Goal: Task Accomplishment & Management: Manage account settings

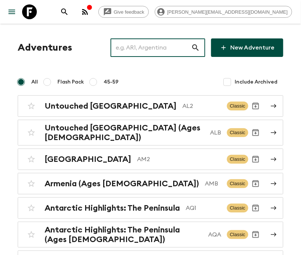
click at [163, 48] on input "text" at bounding box center [151, 47] width 81 height 21
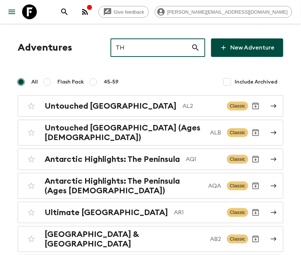
type input "TH2"
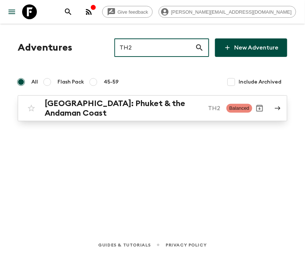
click at [153, 106] on h2 "[GEOGRAPHIC_DATA]: Phuket & the Andaman Coast" at bounding box center [124, 108] width 158 height 19
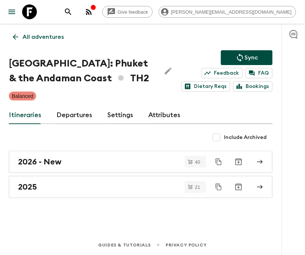
click at [73, 114] on link "Departures" at bounding box center [74, 115] width 36 height 18
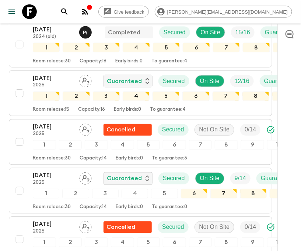
scroll to position [221, 0]
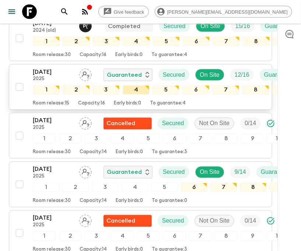
click at [141, 86] on div "4" at bounding box center [136, 90] width 27 height 10
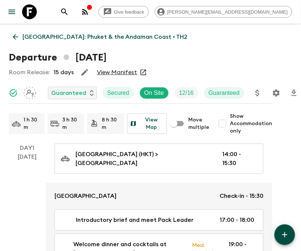
click at [276, 93] on icon "Settings" at bounding box center [276, 93] width 9 height 9
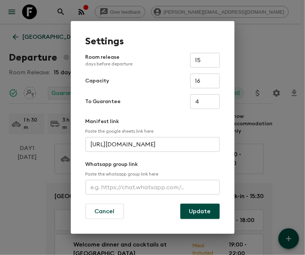
click at [153, 187] on input "text" at bounding box center [153, 187] width 134 height 15
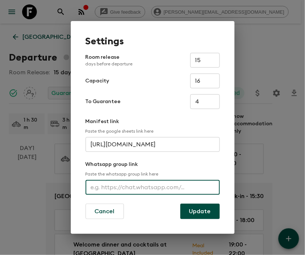
paste input "[URL][DOMAIN_NAME]"
type input "[URL][DOMAIN_NAME]"
click at [200, 211] on button "Update" at bounding box center [199, 210] width 39 height 15
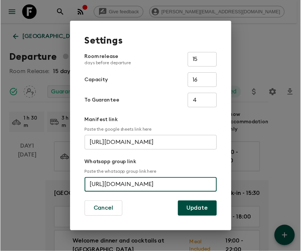
scroll to position [0, 0]
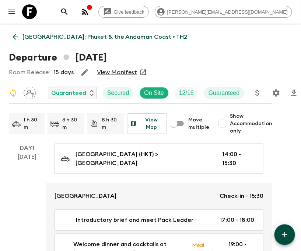
click at [69, 11] on icon "search adventures" at bounding box center [64, 11] width 9 height 9
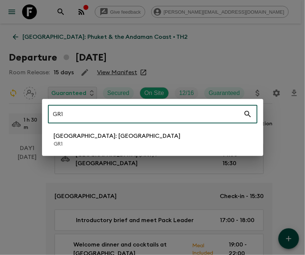
type input "GR1"
click at [153, 140] on li "[GEOGRAPHIC_DATA]: [GEOGRAPHIC_DATA] GR1" at bounding box center [153, 139] width 210 height 21
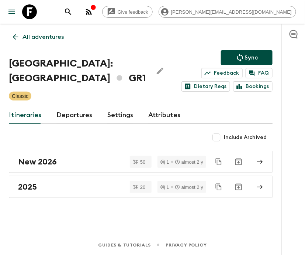
click at [73, 114] on link "Departures" at bounding box center [74, 115] width 36 height 18
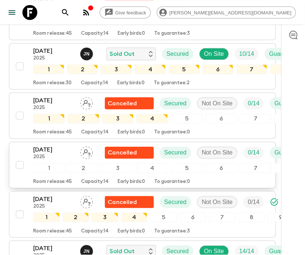
scroll to position [576, 0]
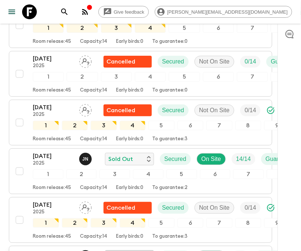
click at [141, 252] on p "On Request" at bounding box center [124, 256] width 33 height 9
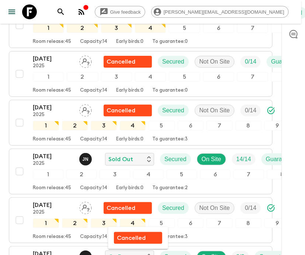
click at [53, 248] on div at bounding box center [152, 127] width 305 height 255
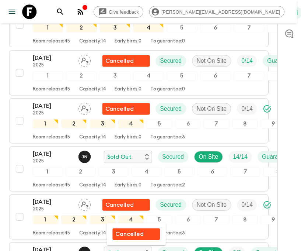
scroll to position [604, 0]
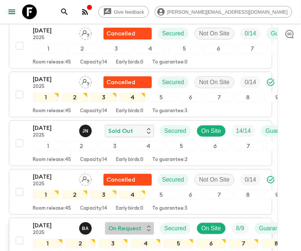
click at [141, 224] on p "On Request" at bounding box center [124, 228] width 33 height 9
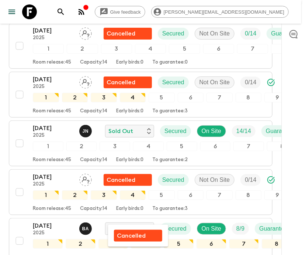
click at [53, 220] on div at bounding box center [152, 127] width 305 height 255
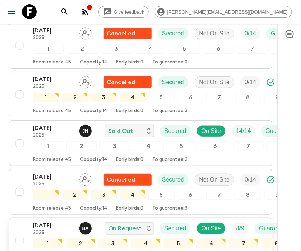
click at [53, 221] on p "[DATE]" at bounding box center [53, 225] width 41 height 9
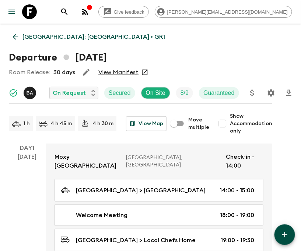
click at [271, 93] on icon "Settings" at bounding box center [271, 93] width 9 height 9
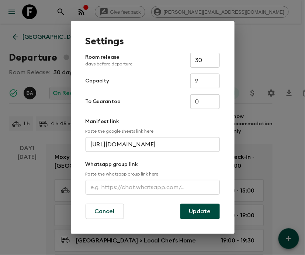
click at [153, 187] on input "text" at bounding box center [153, 187] width 134 height 15
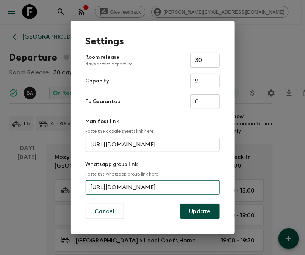
scroll to position [0, 35]
type input "[URL][DOMAIN_NAME]"
click at [200, 211] on button "Update" at bounding box center [199, 210] width 39 height 15
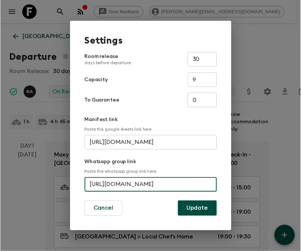
scroll to position [0, 0]
